Goal: Find specific page/section

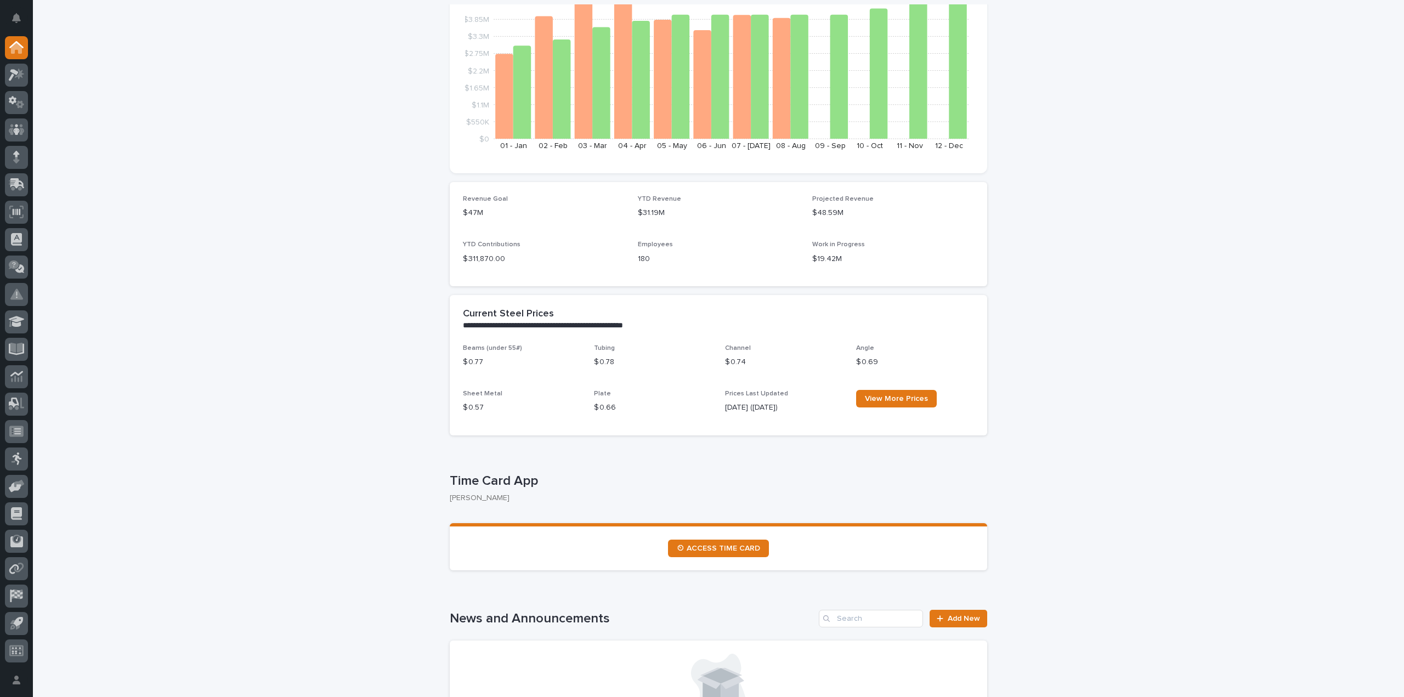
scroll to position [164, 0]
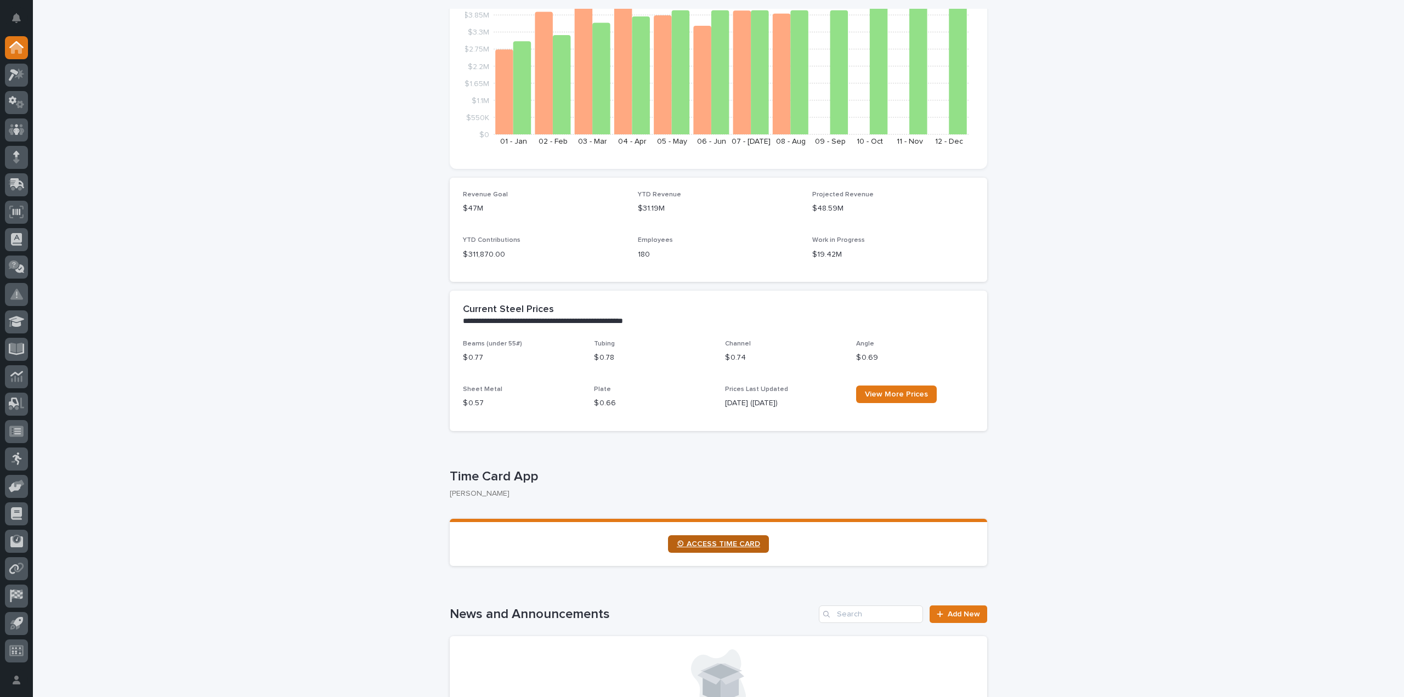
click at [703, 549] on link "⏲ ACCESS TIME CARD" at bounding box center [718, 544] width 101 height 18
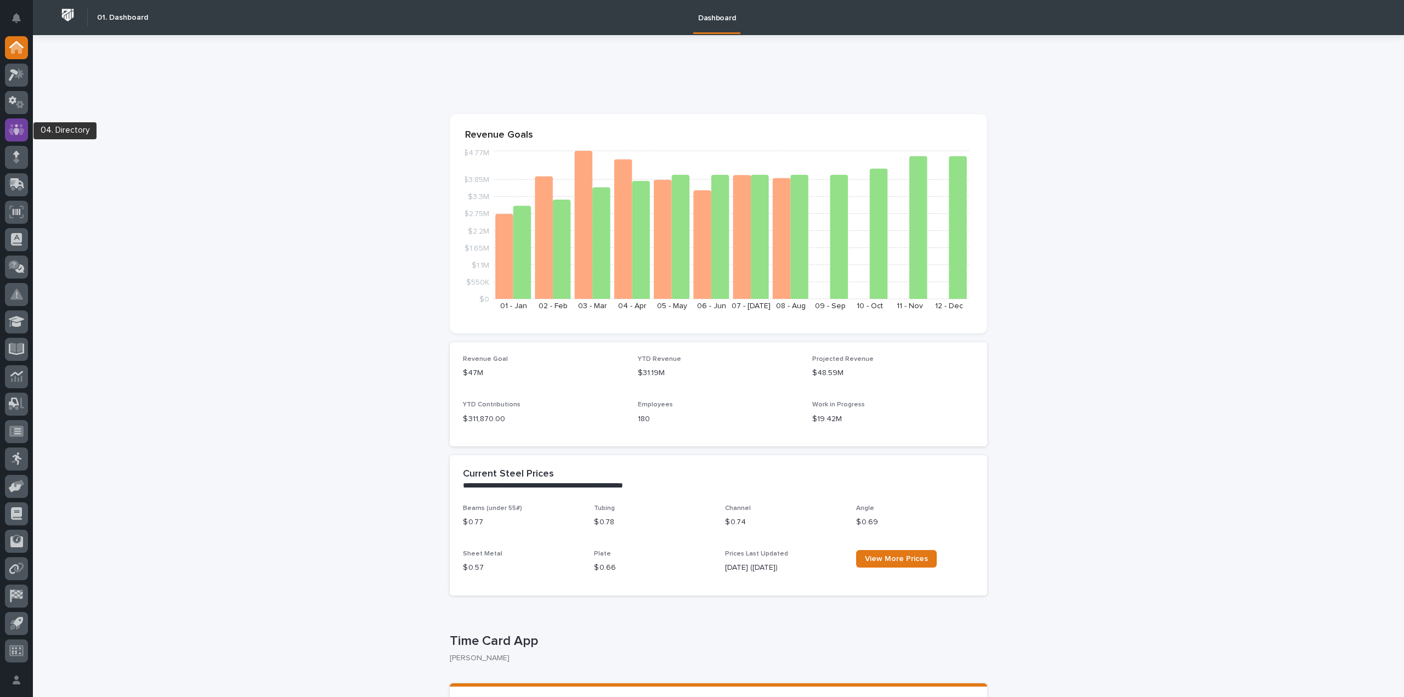
click at [25, 135] on div at bounding box center [16, 129] width 23 height 23
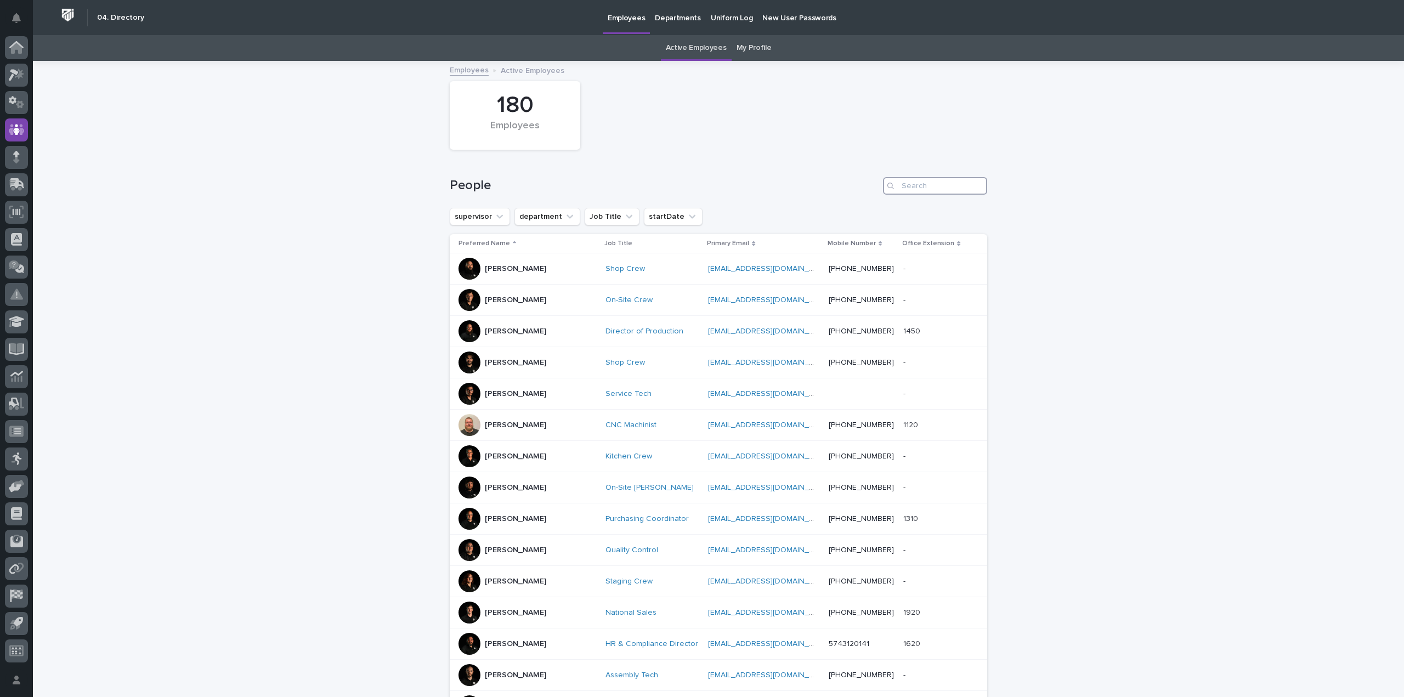
click at [906, 185] on input "Search" at bounding box center [935, 186] width 104 height 18
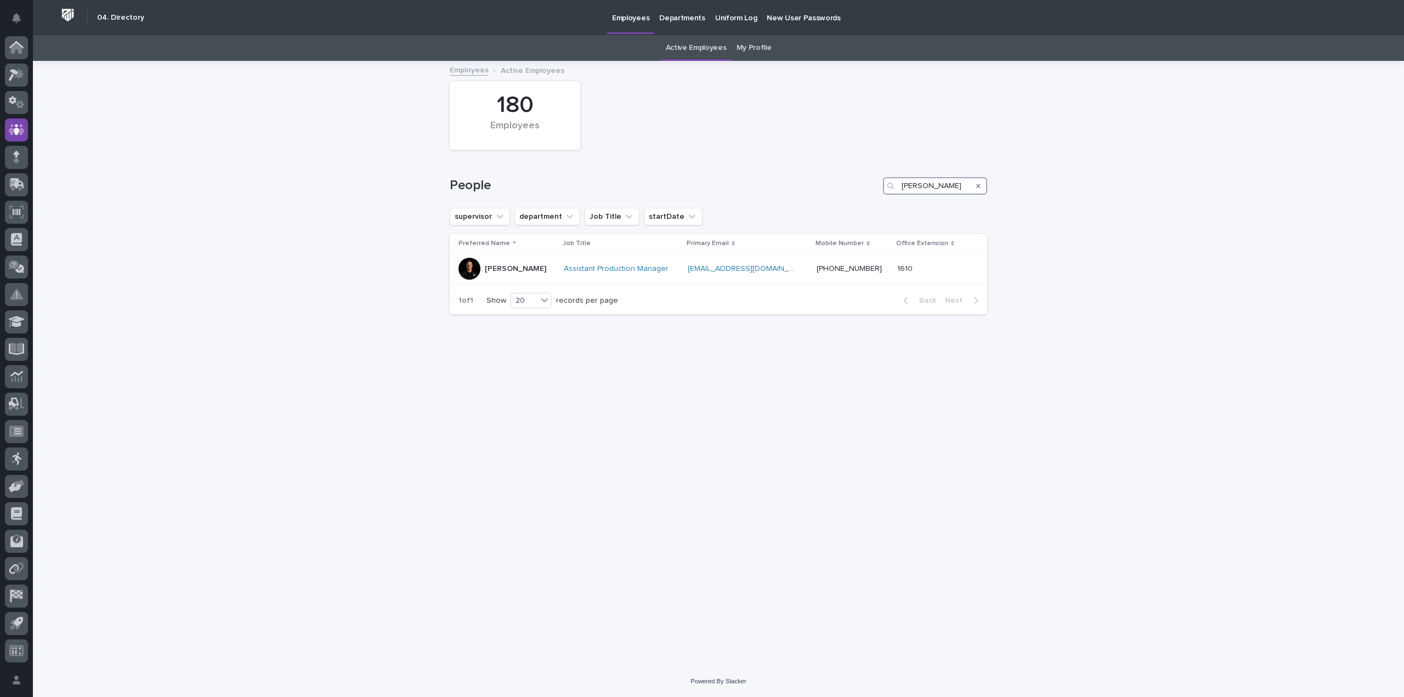
type input "[PERSON_NAME]"
click at [14, 44] on icon at bounding box center [16, 48] width 11 height 11
